Goal: Transaction & Acquisition: Purchase product/service

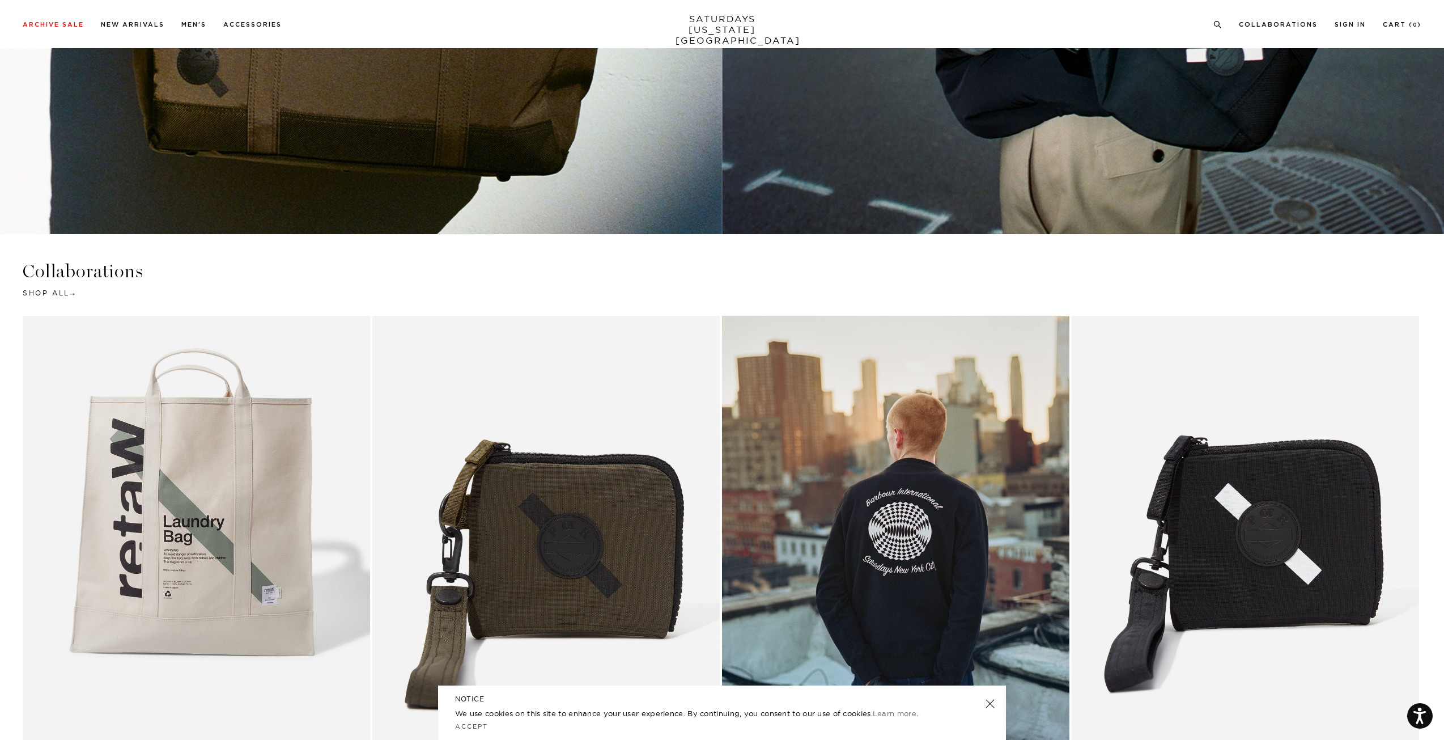
scroll to position [3486, 0]
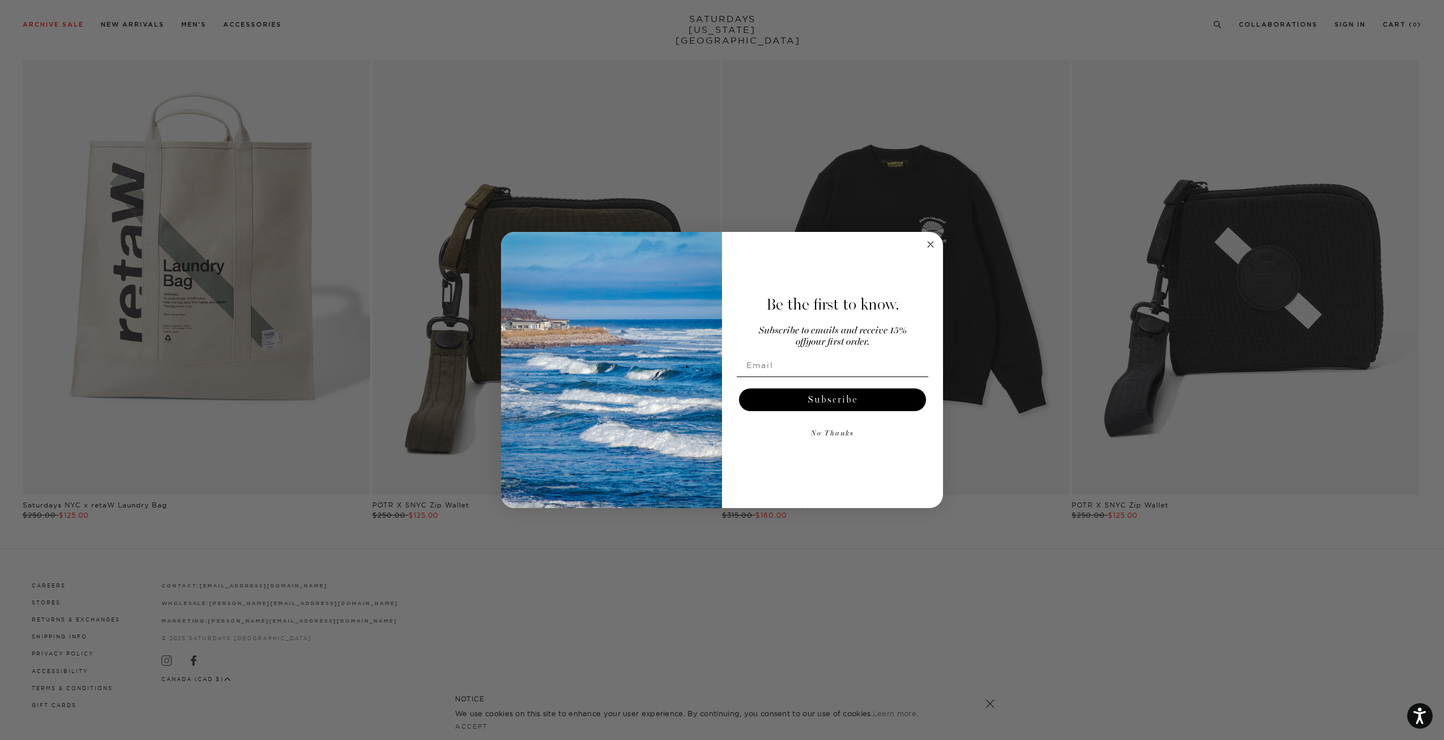
click at [850, 304] on span "Be the first to know." at bounding box center [832, 304] width 133 height 19
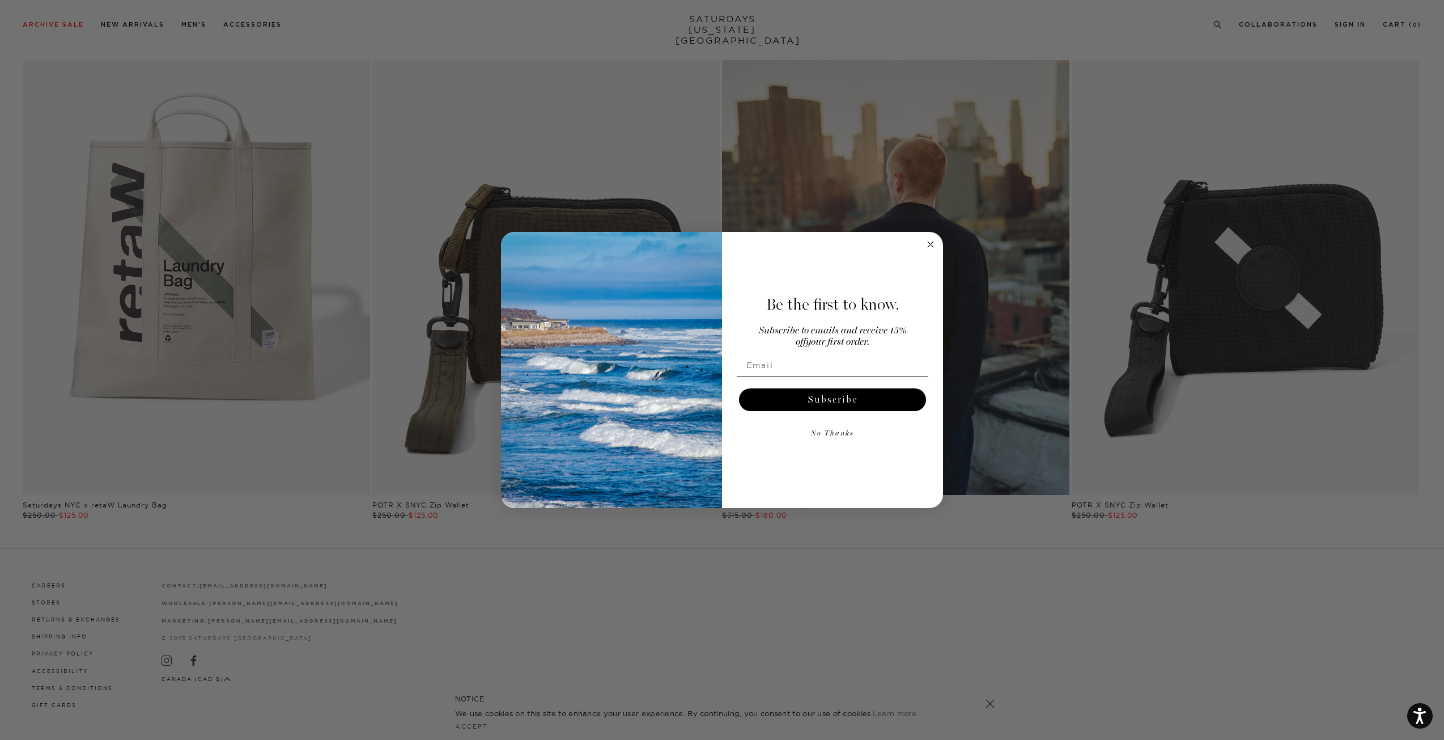
click at [931, 246] on circle "Close dialog" at bounding box center [930, 243] width 13 height 13
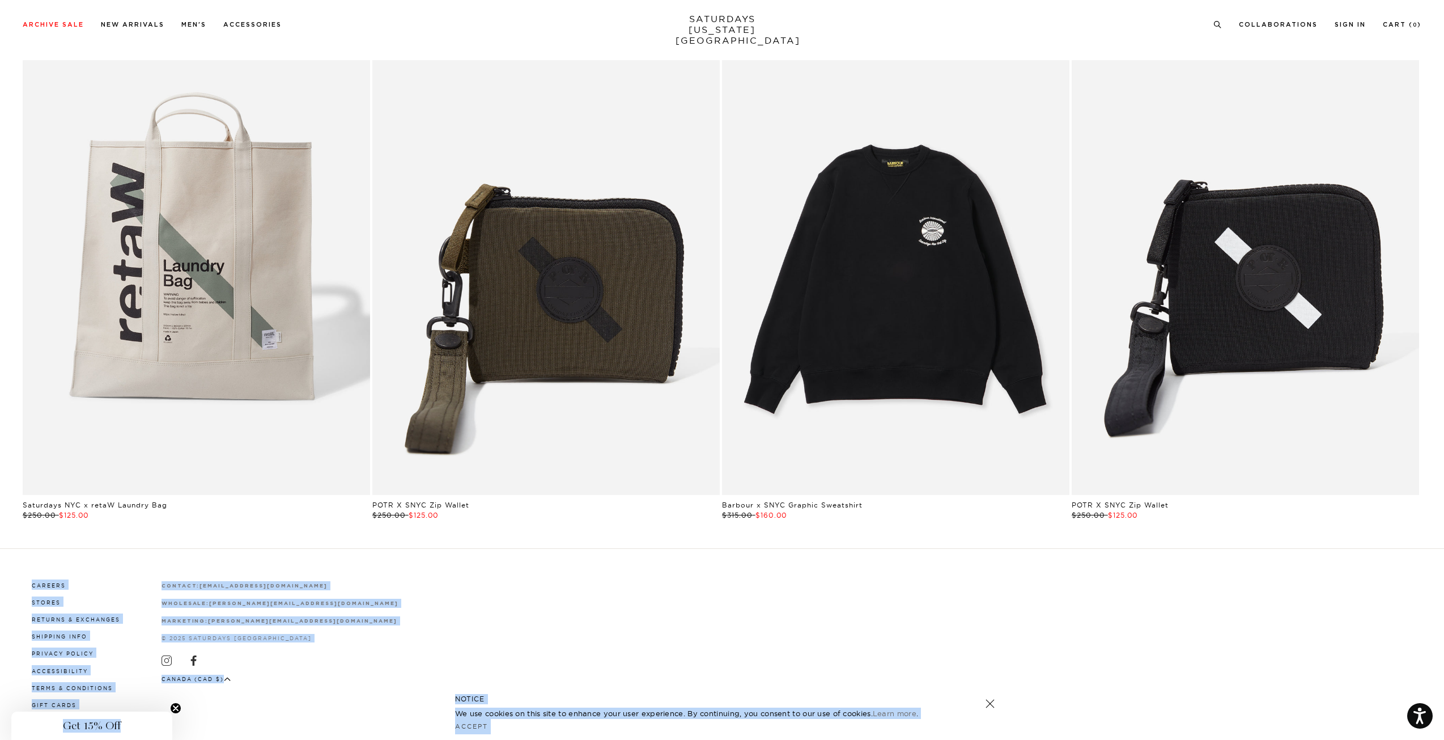
click at [825, 346] on link "Black | Barbour International x SNYC Graphic Sweatshirt | Saturdays NYC" at bounding box center [895, 277] width 347 height 434
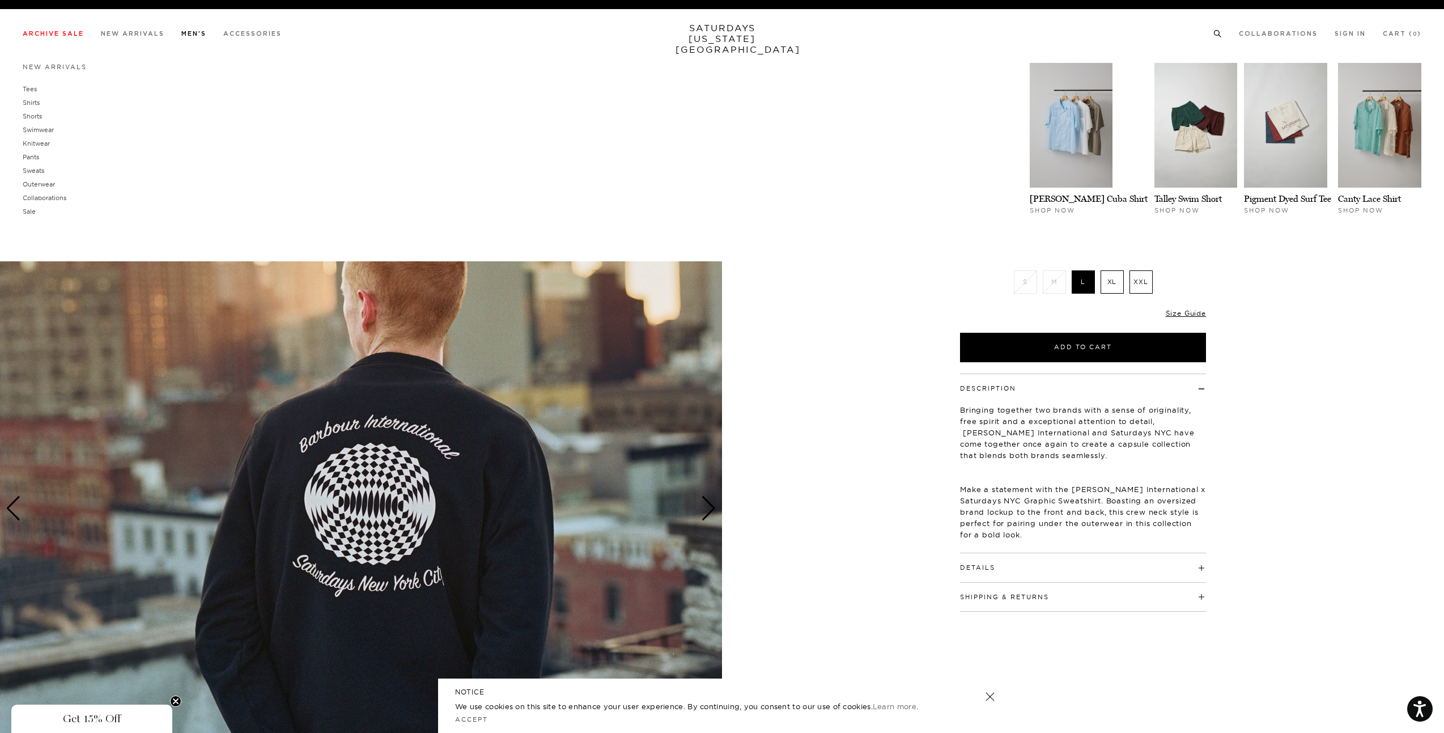
click at [193, 37] on link "Men's" at bounding box center [193, 34] width 25 height 6
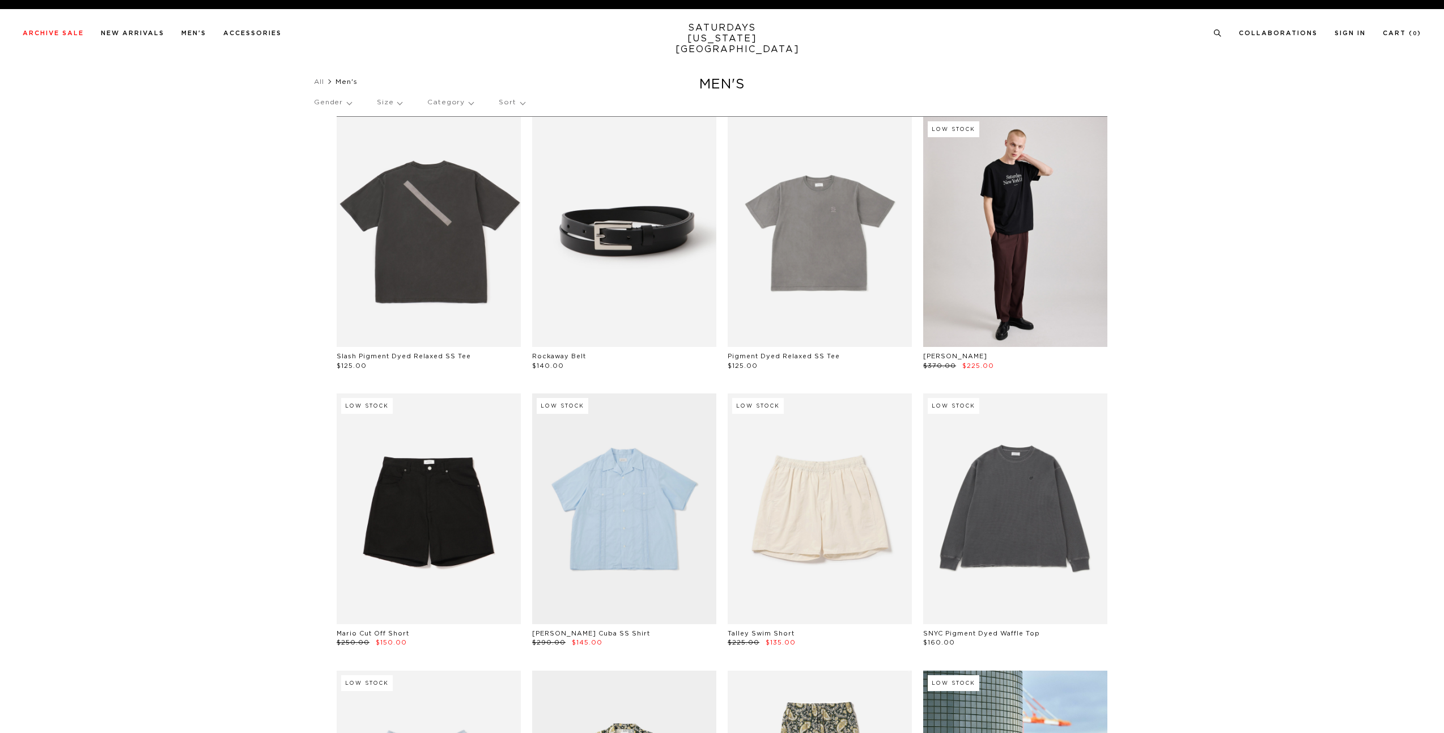
click at [736, 37] on link "SATURDAYS [US_STATE][GEOGRAPHIC_DATA]" at bounding box center [723, 39] width 94 height 32
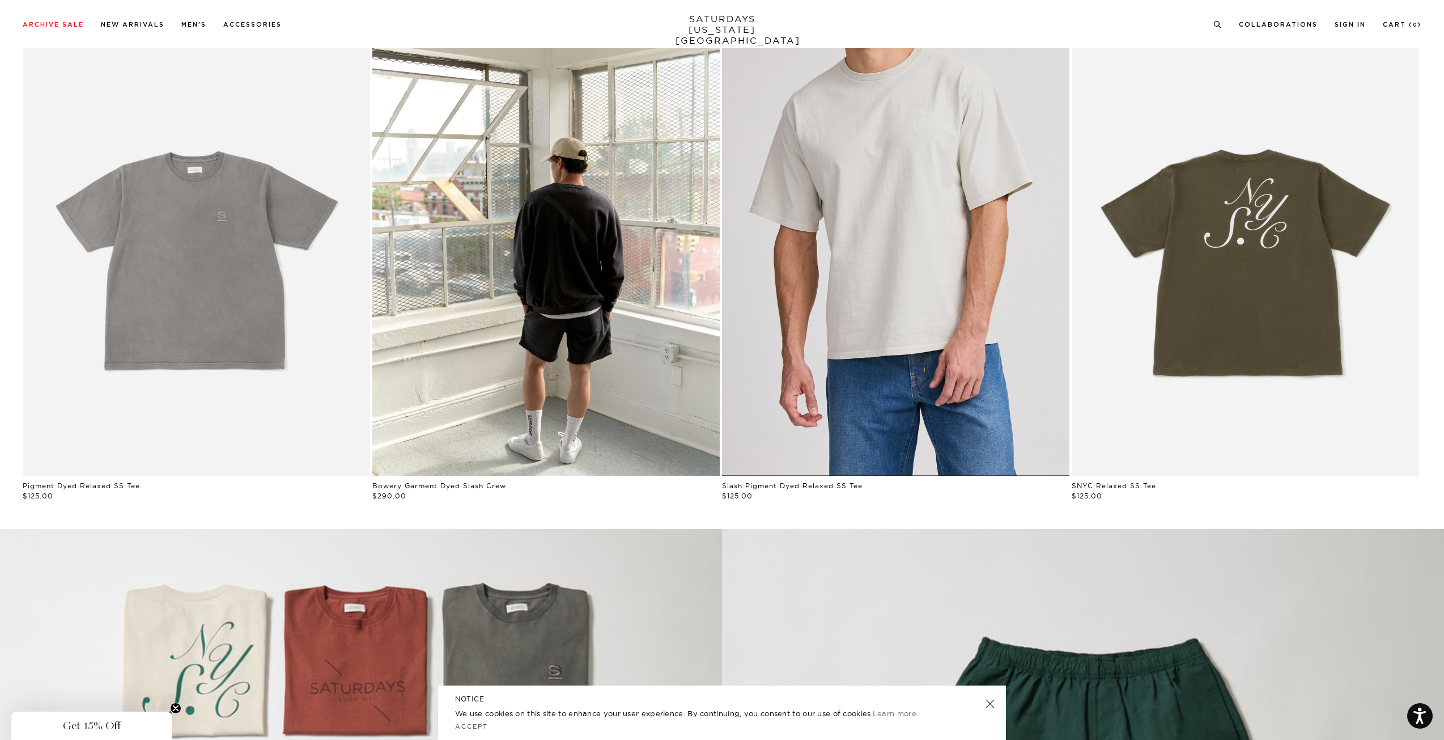
scroll to position [987, 0]
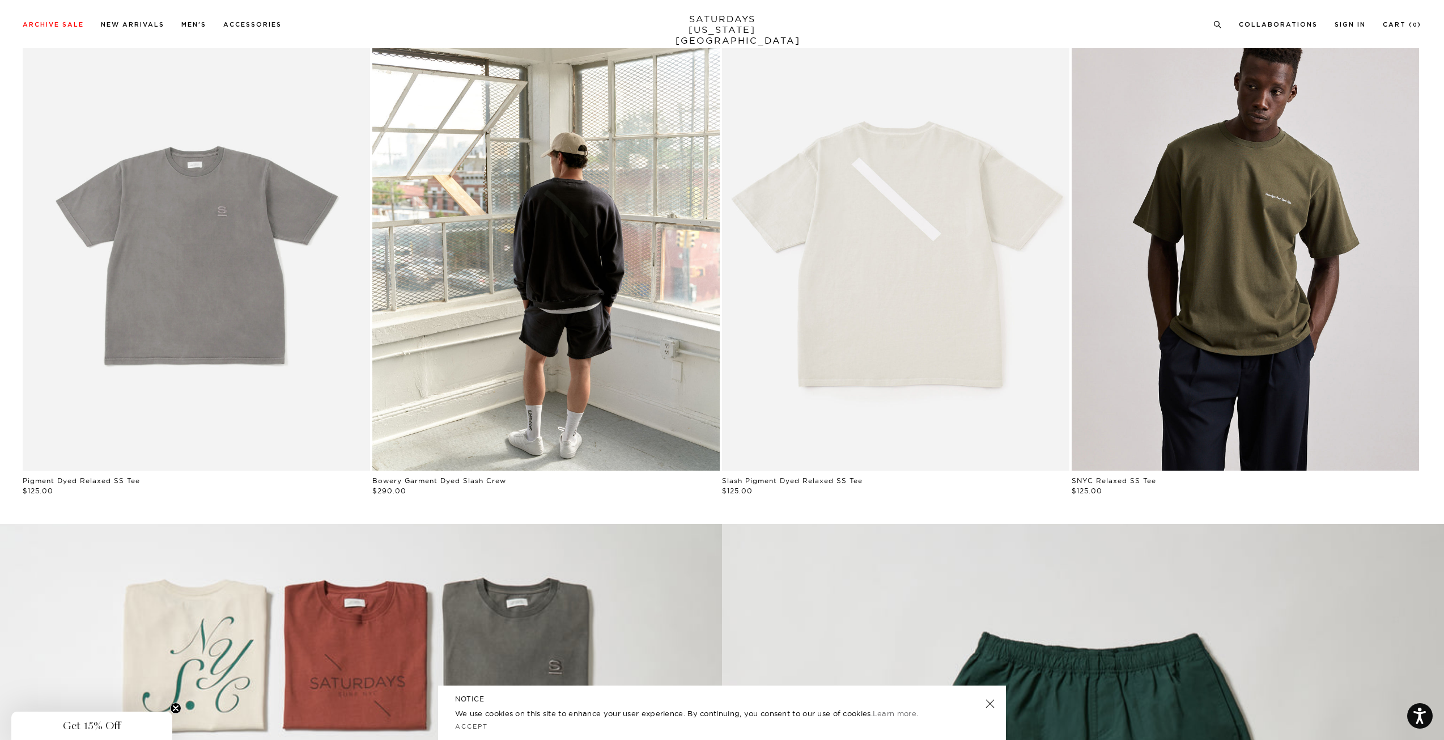
click at [1240, 311] on link "Man wearing an olive green t-shirt with a logo on a plain background" at bounding box center [1245, 253] width 347 height 434
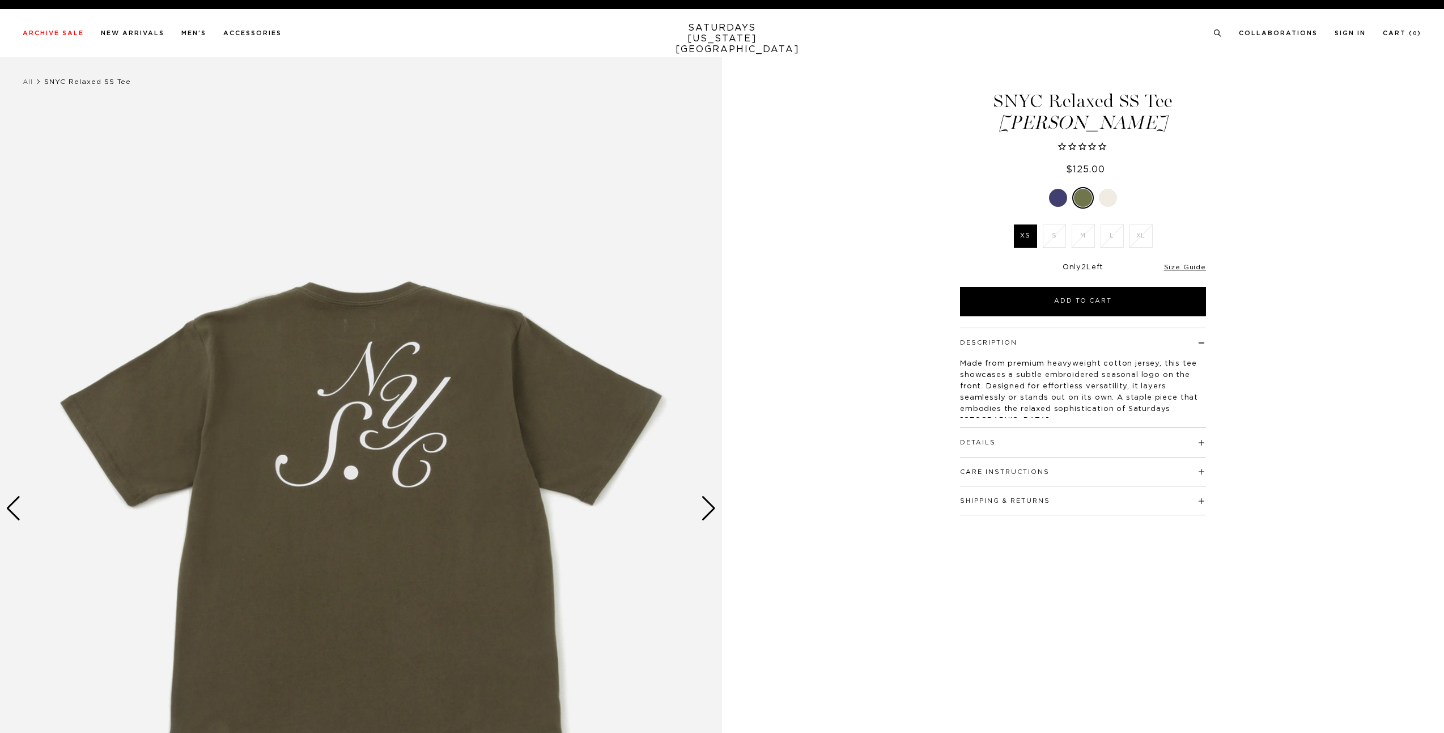
click at [1110, 198] on div at bounding box center [1108, 198] width 18 height 18
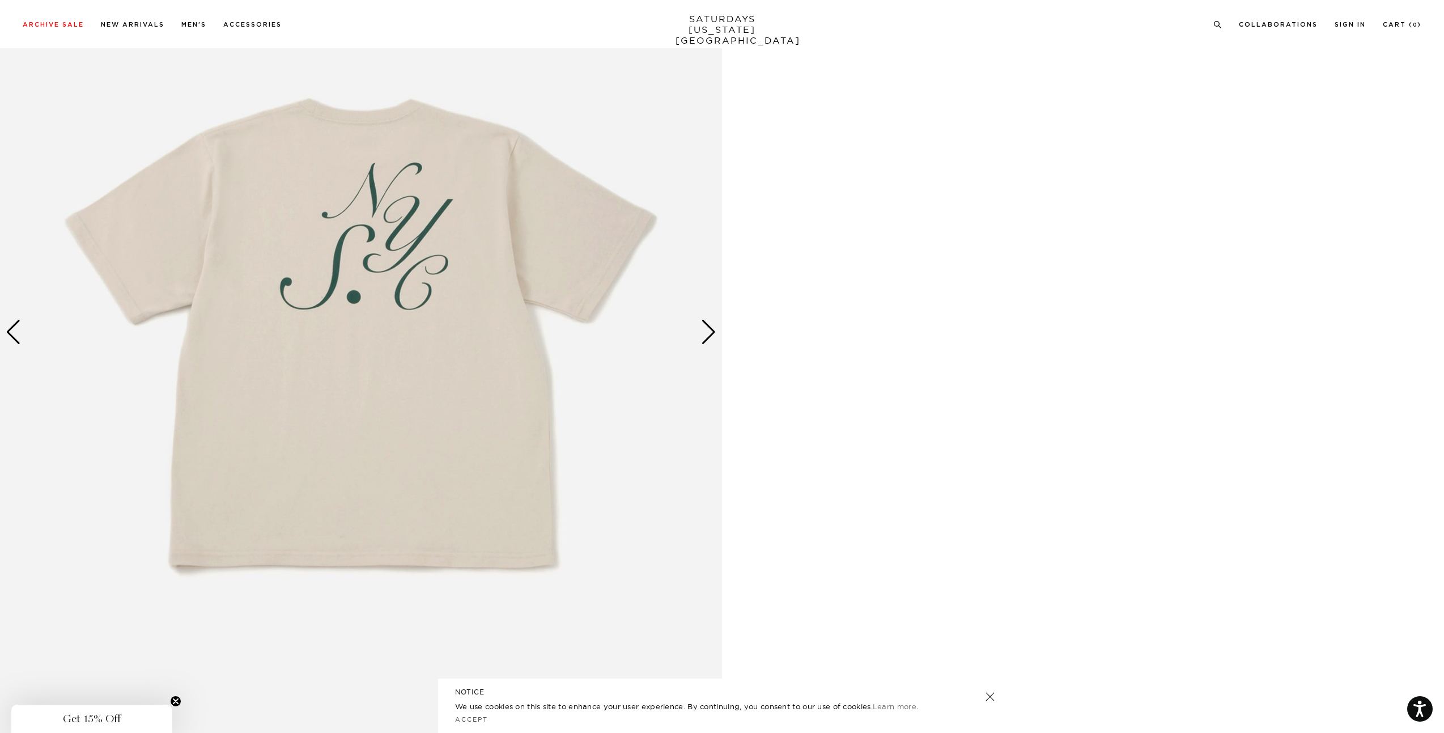
scroll to position [1077, 0]
click at [707, 336] on div "Next slide" at bounding box center [708, 334] width 15 height 25
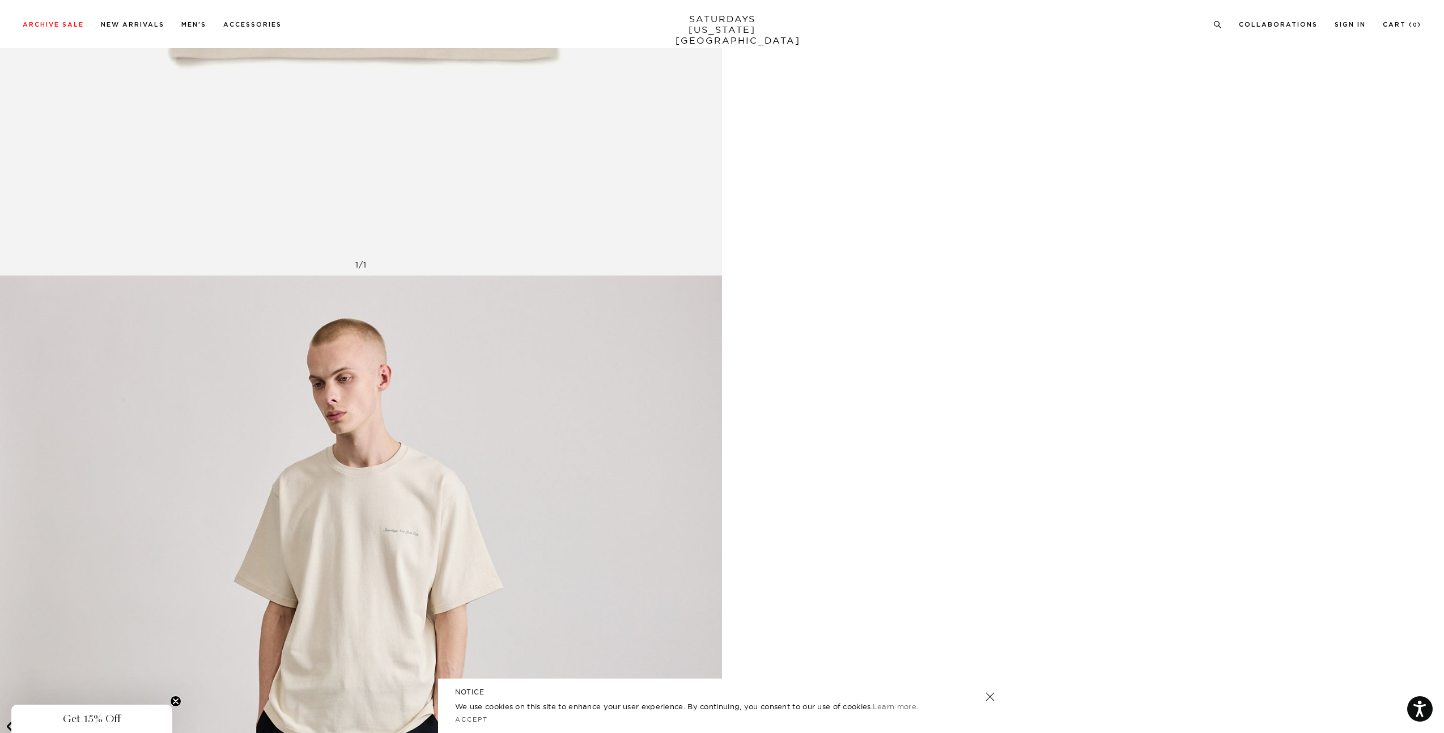
scroll to position [1870, 0]
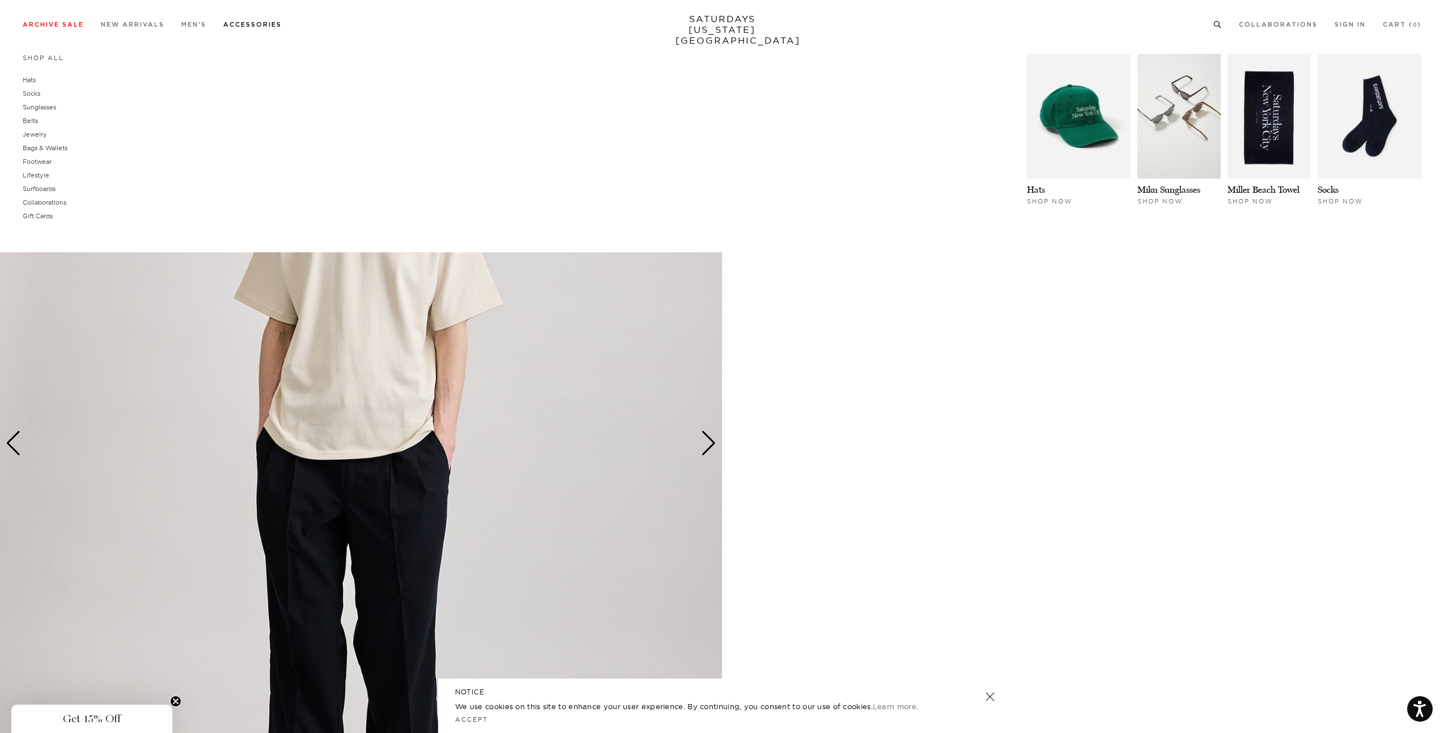
click at [252, 28] on link "Accessories" at bounding box center [252, 25] width 58 height 6
